Goal: Task Accomplishment & Management: Use online tool/utility

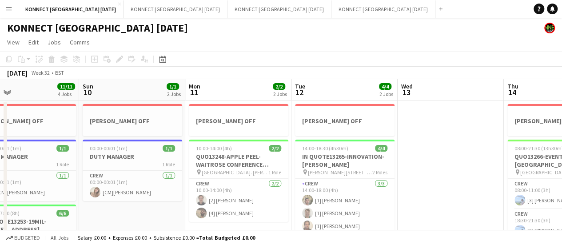
scroll to position [0, 240]
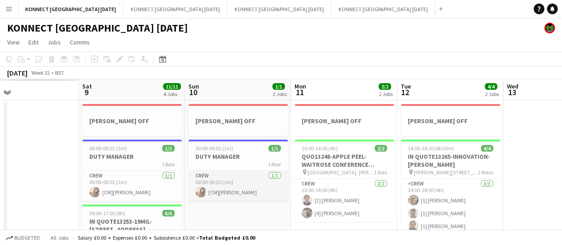
click at [227, 172] on app-card-role "Crew [DATE] 00:00-00:01 (1m) [CM][PERSON_NAME]" at bounding box center [238, 186] width 100 height 30
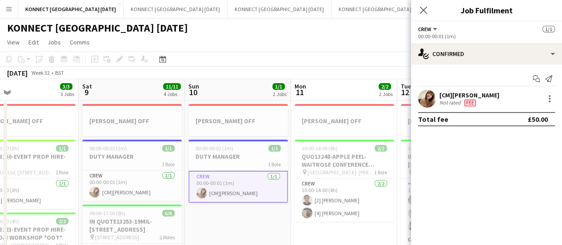
click at [268, 47] on app-page-menu "View Day view expanded Day view collapsed Month view Date picker Jump to [DATE]…" at bounding box center [281, 43] width 562 height 17
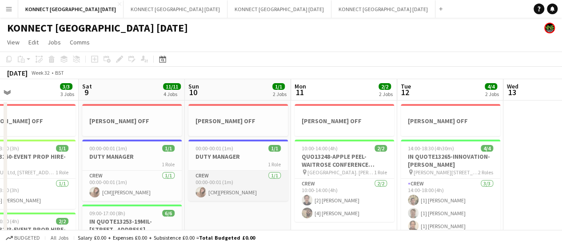
click at [218, 196] on app-card-role "Crew [DATE] 00:00-00:01 (1m) [CM][PERSON_NAME]" at bounding box center [238, 186] width 100 height 30
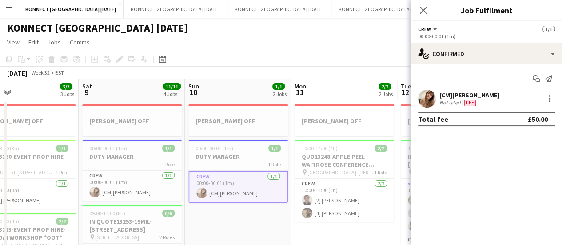
click at [244, 58] on app-toolbar "Copy Paste Paste Ctrl+V Paste with crew Ctrl+Shift+V Paste linked Job [GEOGRAPH…" at bounding box center [281, 59] width 562 height 15
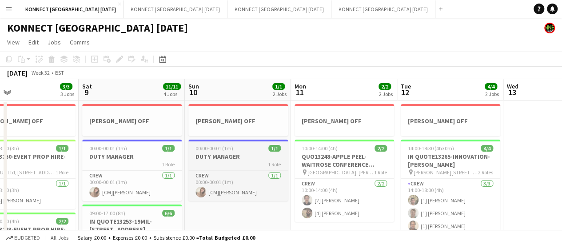
click at [199, 146] on span "00:00-00:01 (1m)" at bounding box center [215, 148] width 38 height 7
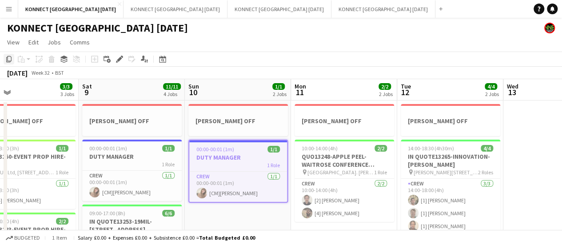
click at [5, 62] on icon "Copy" at bounding box center [8, 59] width 7 height 7
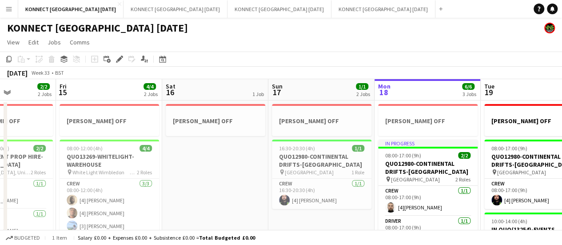
scroll to position [0, 263]
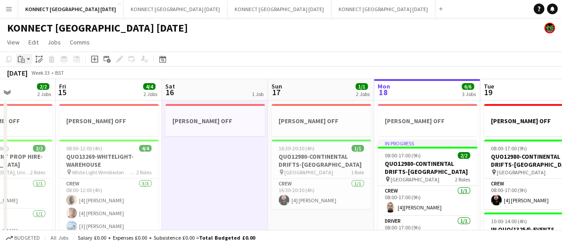
click at [22, 59] on icon at bounding box center [23, 61] width 4 height 4
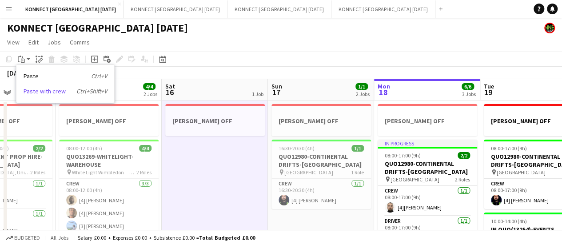
click at [44, 90] on link "Paste with crew Ctrl+Shift+V" at bounding box center [66, 91] width 84 height 8
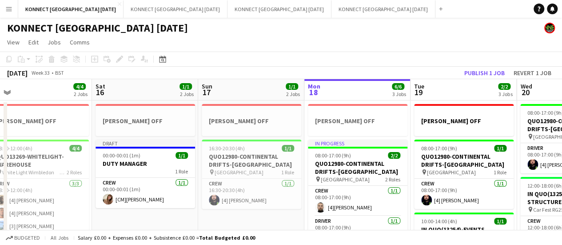
scroll to position [79, 0]
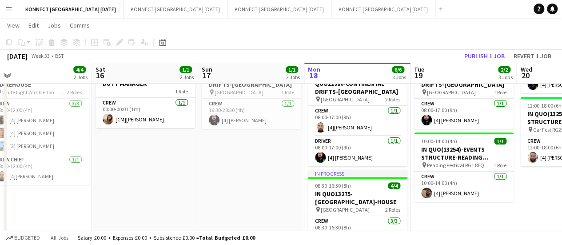
click at [263, 161] on app-date-cell "[PERSON_NAME] OFF 16:30-20:30 (4h) 1/1 QUO12980-CONTINENTAL DRIFTS-[GEOGRAPHIC_…" at bounding box center [251, 222] width 106 height 404
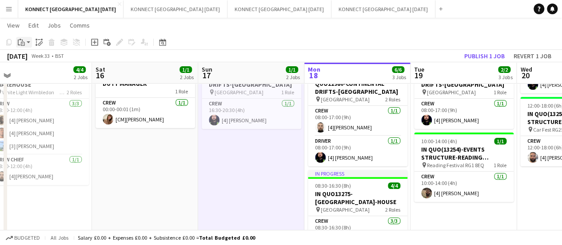
click at [20, 45] on icon "Paste" at bounding box center [21, 42] width 7 height 7
click at [46, 78] on link "Paste with crew Ctrl+Shift+V" at bounding box center [66, 74] width 84 height 8
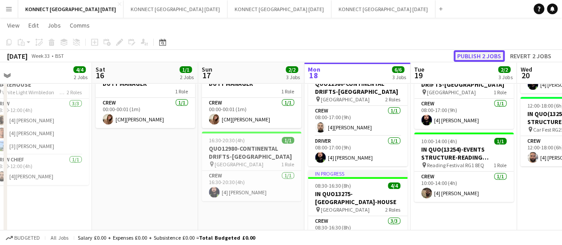
click at [476, 58] on button "Publish 2 jobs" at bounding box center [479, 56] width 51 height 12
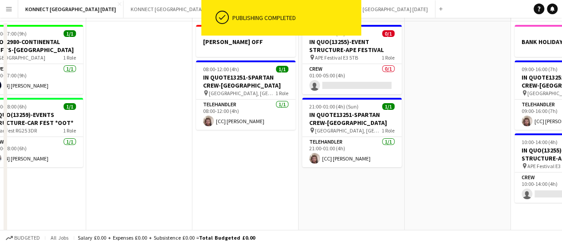
scroll to position [0, 0]
